Goal: Check status: Check status

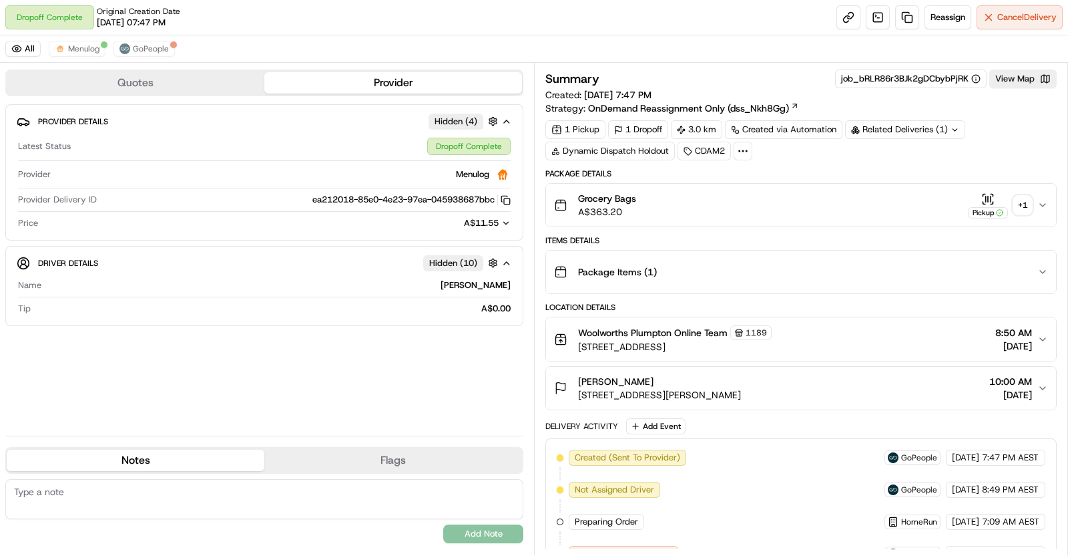
click at [1019, 214] on button "Pickup + 1" at bounding box center [1000, 205] width 64 height 26
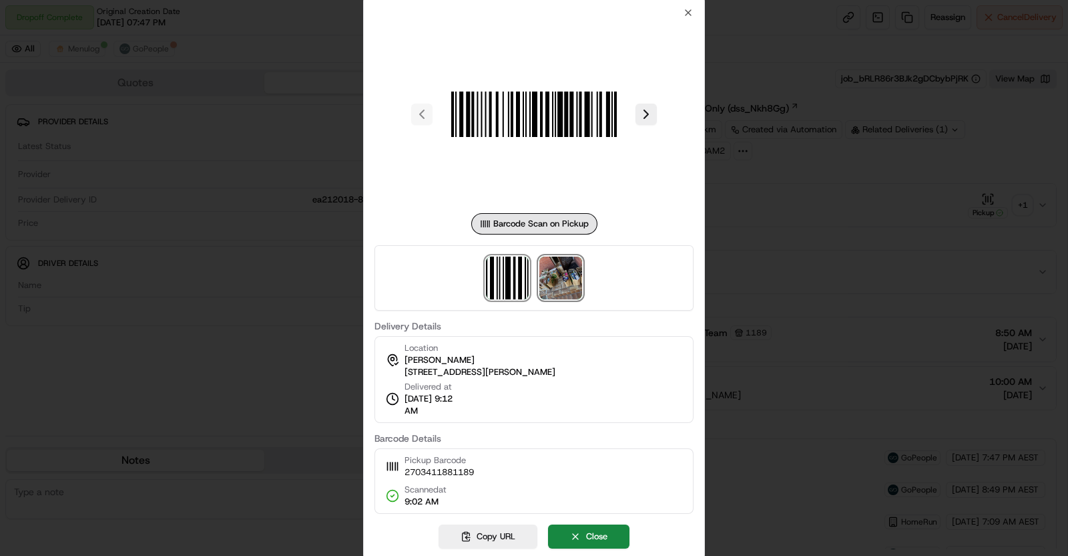
click at [568, 293] on img at bounding box center [561, 277] width 43 height 43
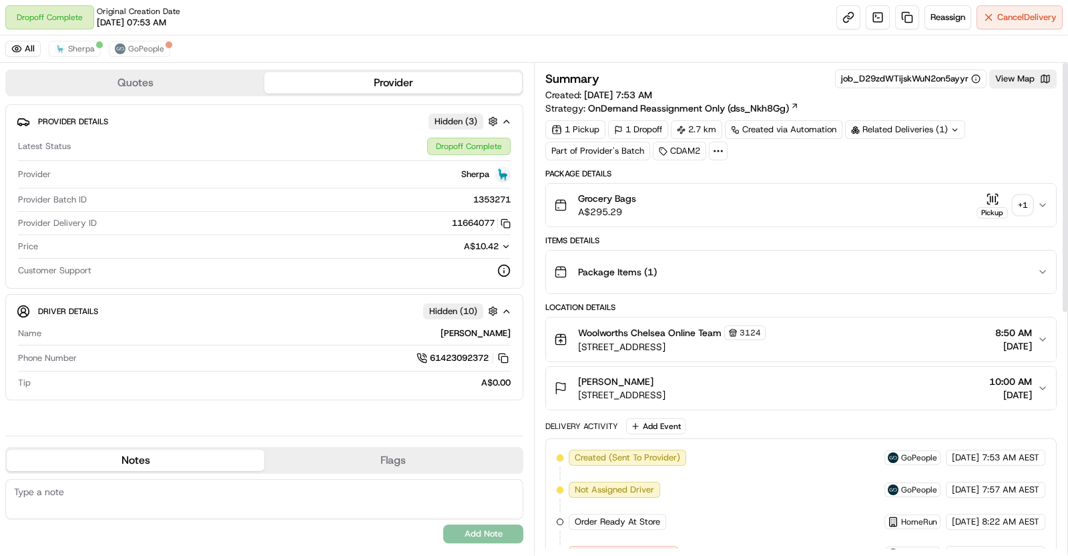
click at [1028, 196] on div "+ 1" at bounding box center [1023, 205] width 19 height 19
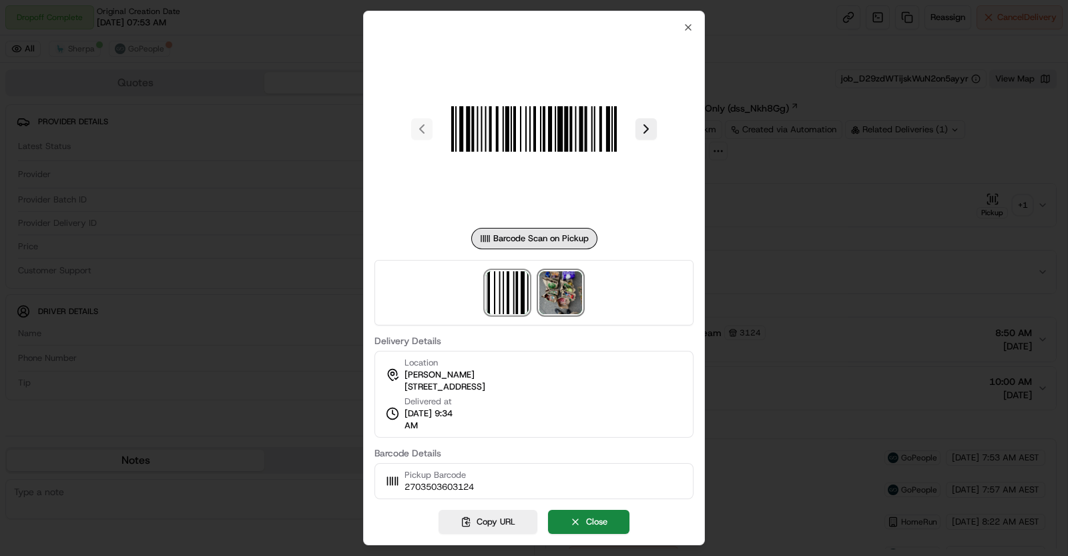
click at [572, 285] on img at bounding box center [561, 292] width 43 height 43
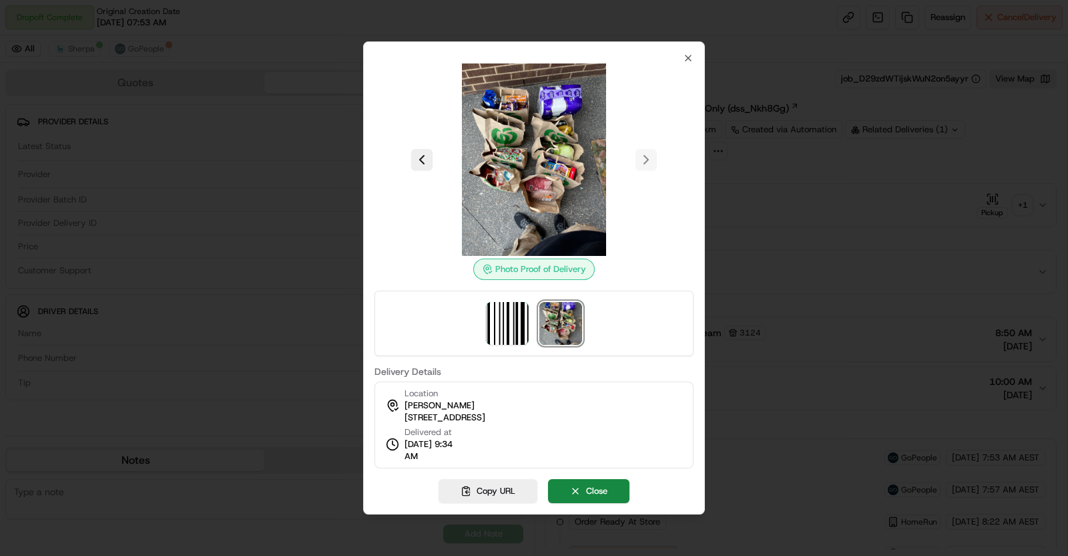
click at [350, 325] on div at bounding box center [534, 278] width 1068 height 556
